Goal: Information Seeking & Learning: Find specific fact

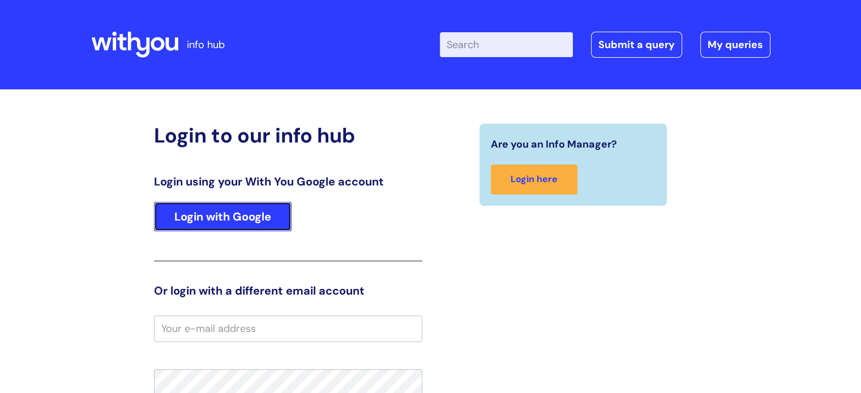
click at [246, 221] on link "Login with Google" at bounding box center [223, 216] width 138 height 29
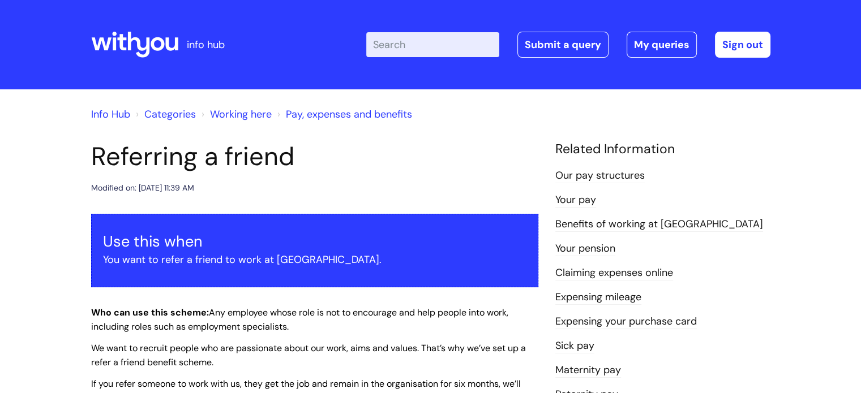
click at [434, 45] on input "Enter your search term here..." at bounding box center [432, 44] width 133 height 25
type input "retention"
click button "Search" at bounding box center [0, 0] width 0 height 0
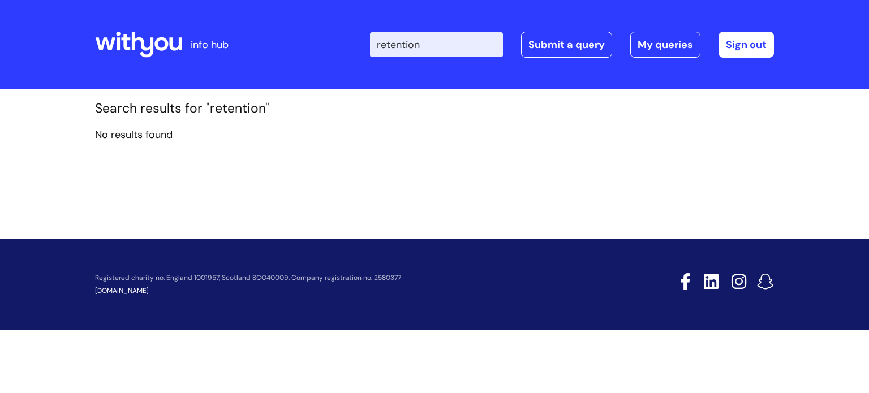
click at [446, 41] on input "retention" at bounding box center [436, 44] width 133 height 25
click at [163, 41] on icon at bounding box center [138, 44] width 87 height 27
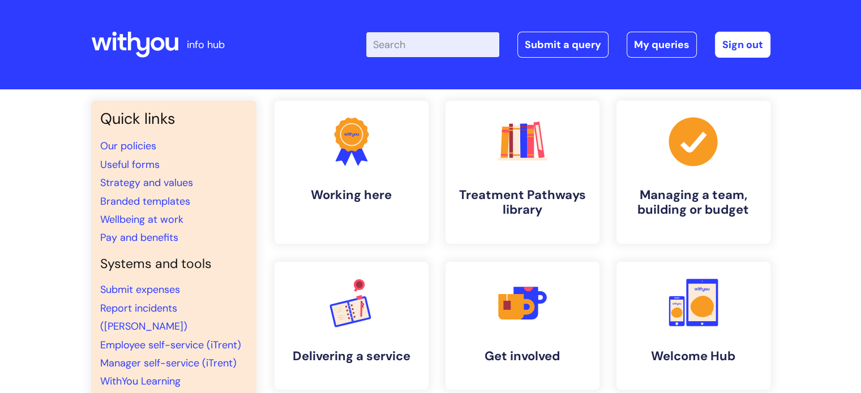
click at [435, 48] on input "Enter your search term here..." at bounding box center [432, 44] width 133 height 25
type input "retention rates"
click button "Search" at bounding box center [0, 0] width 0 height 0
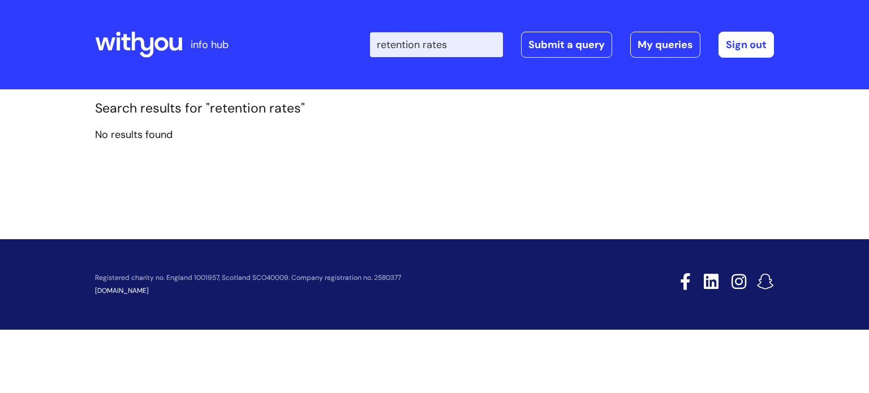
drag, startPoint x: 478, startPoint y: 44, endPoint x: 374, endPoint y: 45, distance: 104.7
click at [374, 45] on div "Enter your search term here... retention rates Search Submit a query My queries…" at bounding box center [519, 44] width 511 height 67
type input "information"
click button "Search" at bounding box center [0, 0] width 0 height 0
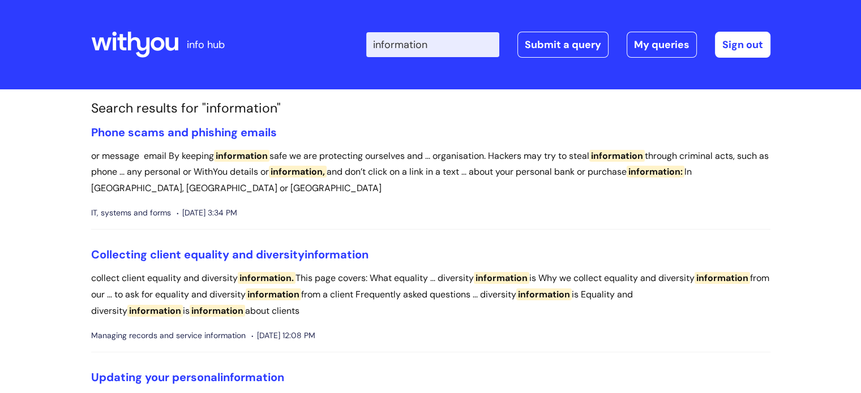
click at [122, 40] on icon at bounding box center [121, 42] width 9 height 16
